Goal: Task Accomplishment & Management: Complete application form

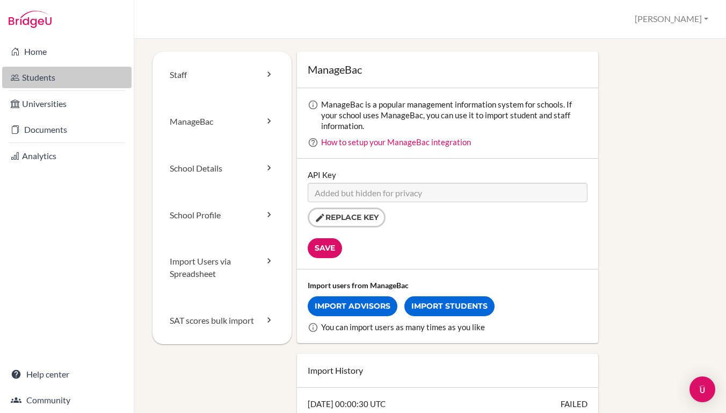
click at [56, 83] on link "Students" at bounding box center [66, 77] width 129 height 21
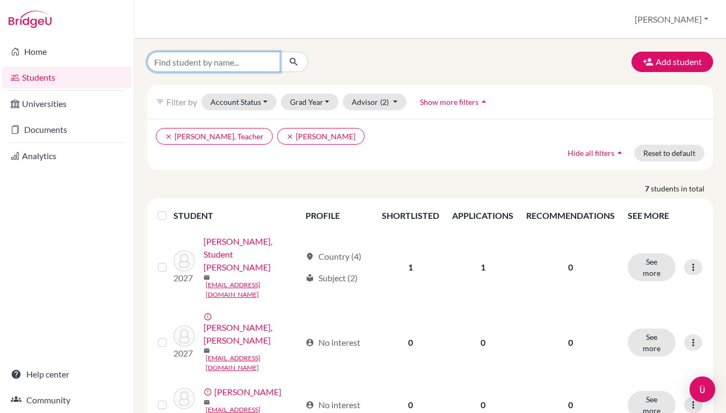
click at [229, 61] on input "Find student by name..." at bounding box center [213, 62] width 133 height 20
type input "[PERSON_NAME]"
click at [294, 62] on button "submit" at bounding box center [294, 62] width 28 height 20
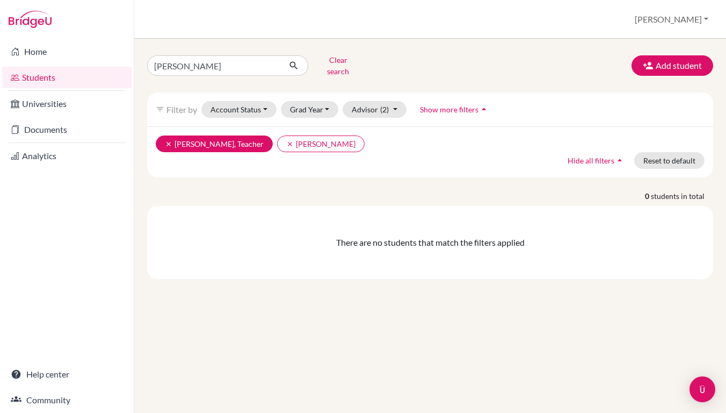
click at [165, 140] on icon "clear" at bounding box center [169, 144] width 8 height 8
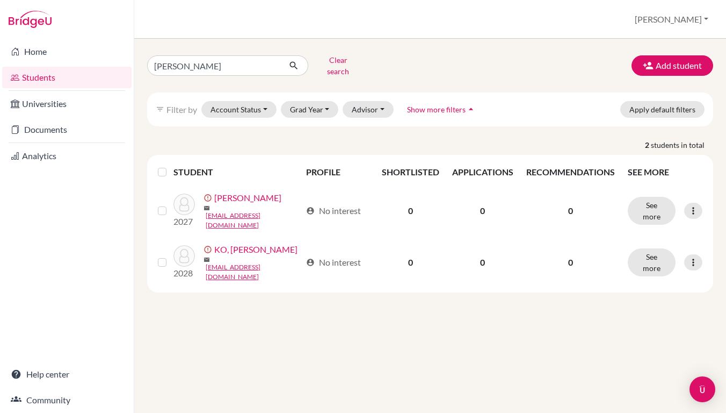
click at [686, 18] on button "[PERSON_NAME]" at bounding box center [671, 19] width 83 height 20
click at [658, 64] on link "School Settings" at bounding box center [628, 61] width 85 height 17
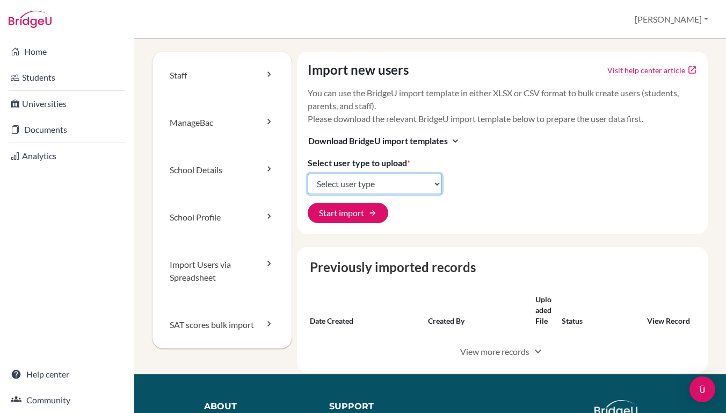
click at [346, 186] on select "Select user type Students Students and parents Parents Advisors Report writers" at bounding box center [375, 184] width 134 height 20
select select "students"
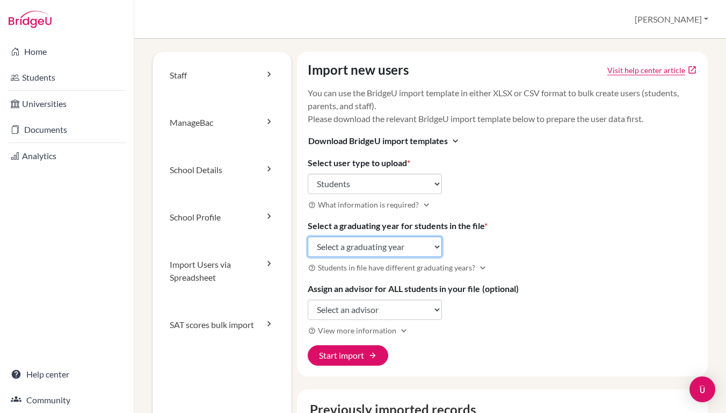
click at [336, 241] on select "Select a graduating year 2024 2025 2026 2027 2028 2029" at bounding box center [375, 246] width 134 height 20
select select "2027"
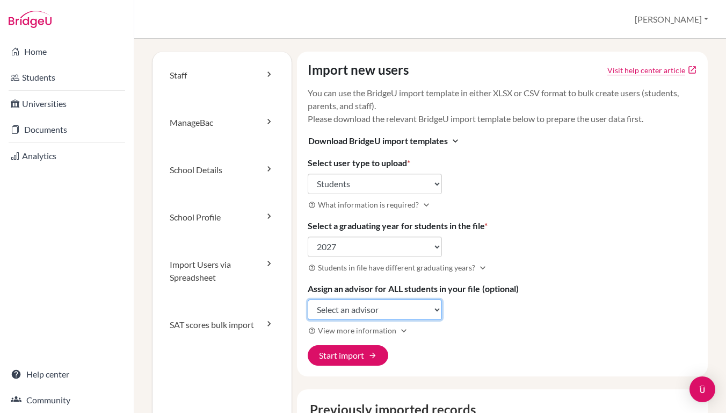
click at [338, 312] on select "Select an advisor Kevin Brennan Julie Chen Emily Chiang Ivy CHU Bryan Hsu Cheng…" at bounding box center [375, 309] width 134 height 20
select select "469067"
click at [344, 351] on button "Start import arrow_forward" at bounding box center [348, 355] width 81 height 20
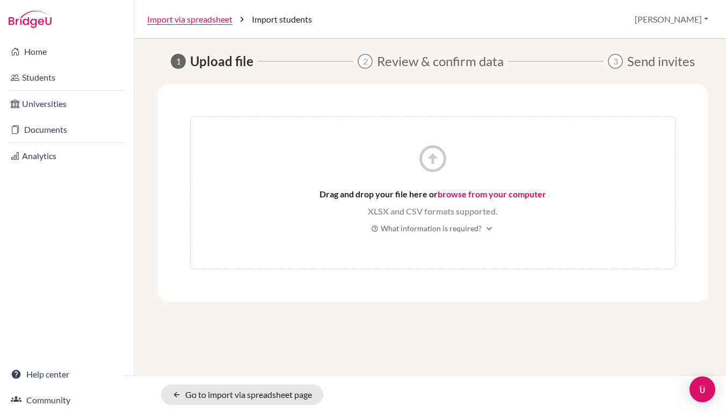
click at [470, 197] on link "browse from your computer" at bounding box center [492, 194] width 109 height 10
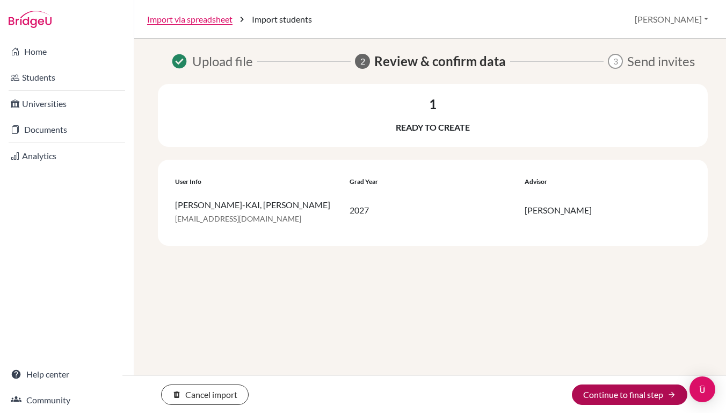
click at [592, 386] on button "Continue to final step arrow_forward" at bounding box center [630, 394] width 116 height 20
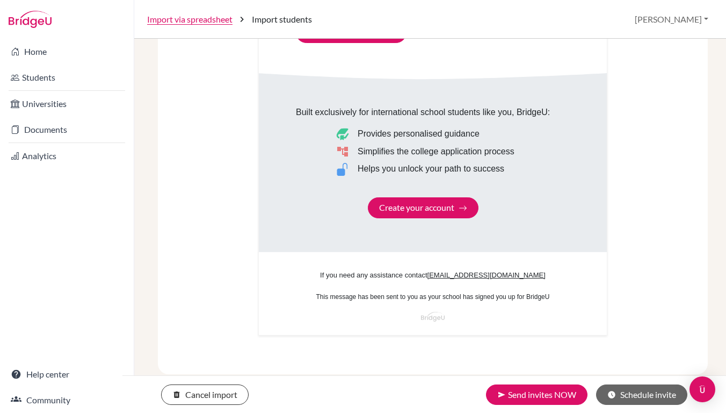
scroll to position [646, 0]
click at [528, 391] on button "send Send invites NOW" at bounding box center [537, 394] width 102 height 20
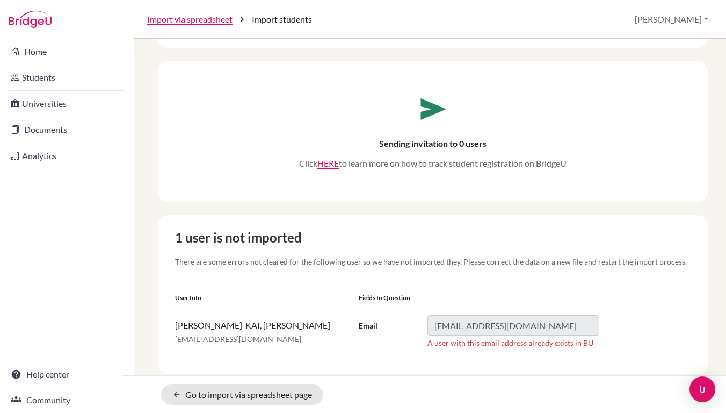
scroll to position [98, 0]
